Goal: Check status: Check status

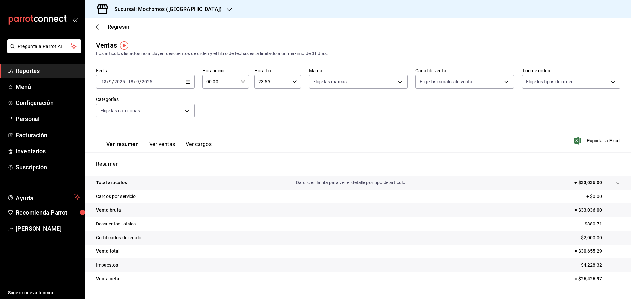
click at [175, 79] on div "[DATE] [DATE] - [DATE] [DATE]" at bounding box center [145, 82] width 99 height 14
click at [159, 11] on h3 "Sucursal: Mochomos ([GEOGRAPHIC_DATA])" at bounding box center [165, 9] width 112 height 8
click at [106, 44] on span "Ryoshi ([GEOGRAPHIC_DATA])" at bounding box center [122, 43] width 63 height 7
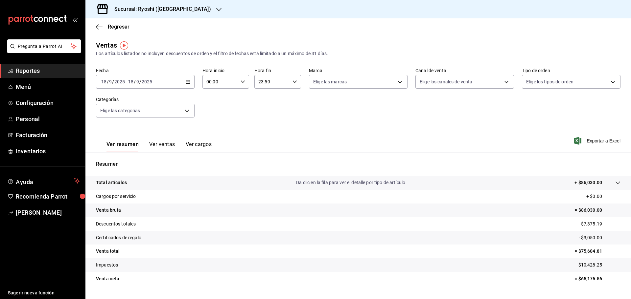
click at [177, 82] on div "[DATE] [DATE] - [DATE] [DATE]" at bounding box center [145, 82] width 99 height 14
click at [130, 161] on span "Rango de fechas" at bounding box center [127, 160] width 51 height 7
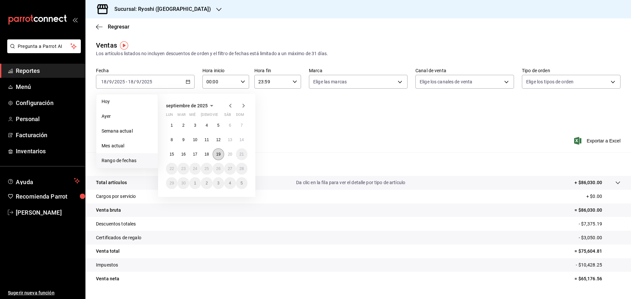
click at [216, 154] on abbr "19" at bounding box center [218, 154] width 4 height 5
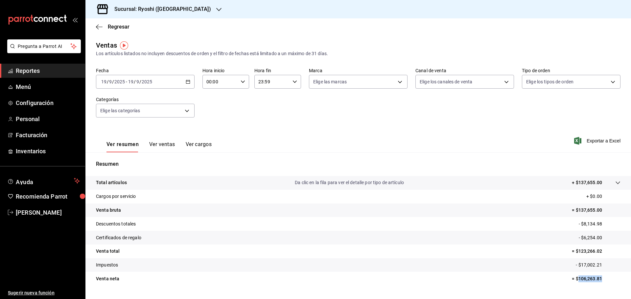
drag, startPoint x: 574, startPoint y: 278, endPoint x: 600, endPoint y: 280, distance: 26.3
click at [344, 222] on p "= $106,263.81" at bounding box center [596, 279] width 49 height 7
copy p "106,263.81"
